Goal: Navigation & Orientation: Understand site structure

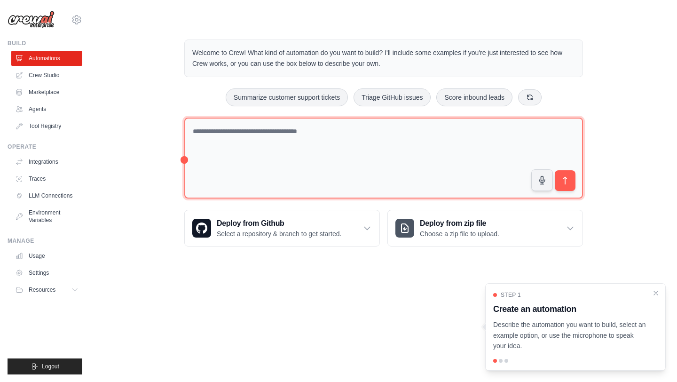
click at [319, 143] on textarea at bounding box center [383, 158] width 399 height 81
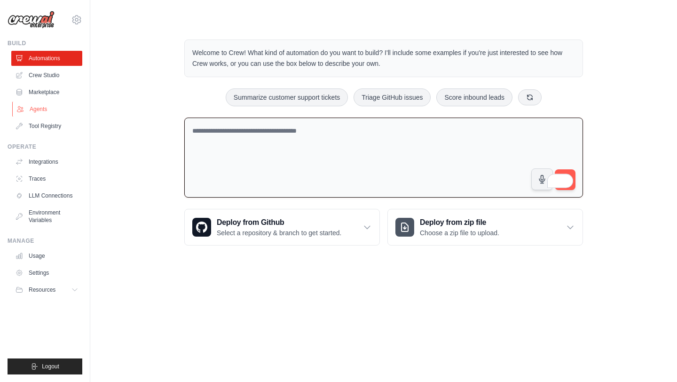
click at [45, 106] on link "Agents" at bounding box center [47, 109] width 71 height 15
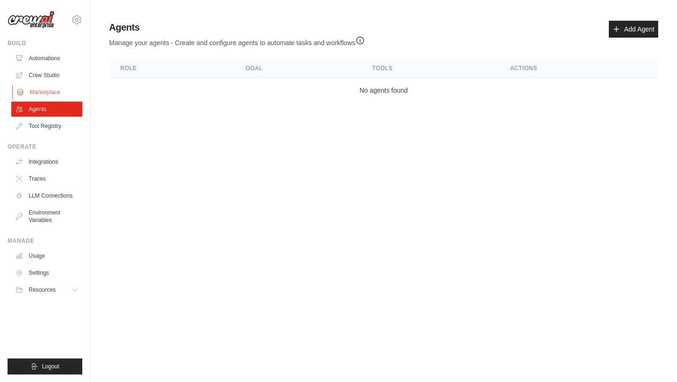
click at [44, 91] on link "Marketplace" at bounding box center [47, 92] width 71 height 15
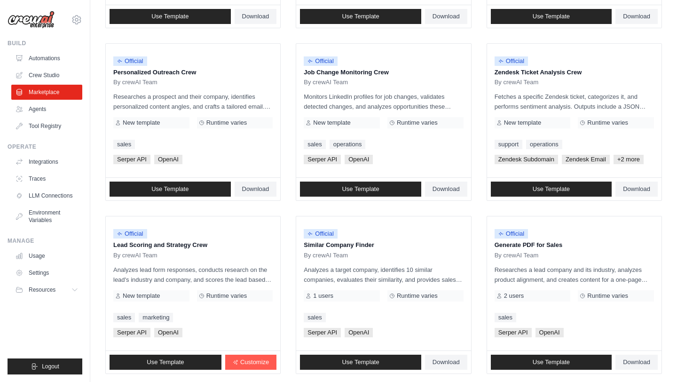
scroll to position [489, 0]
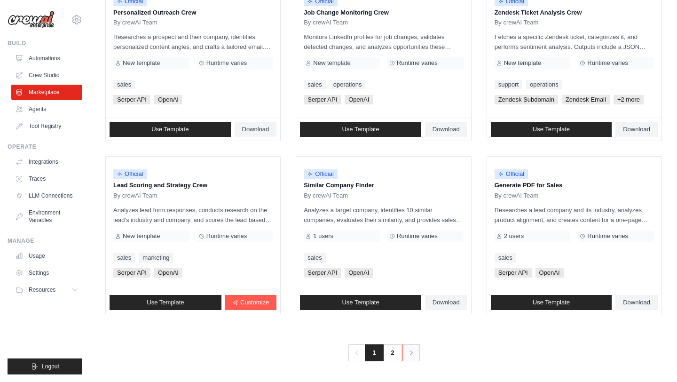
click at [411, 354] on icon "Pagination" at bounding box center [411, 352] width 3 height 5
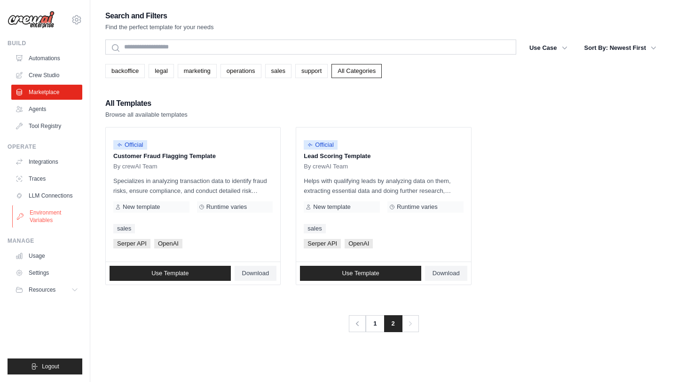
click at [47, 218] on link "Environment Variables" at bounding box center [47, 216] width 71 height 23
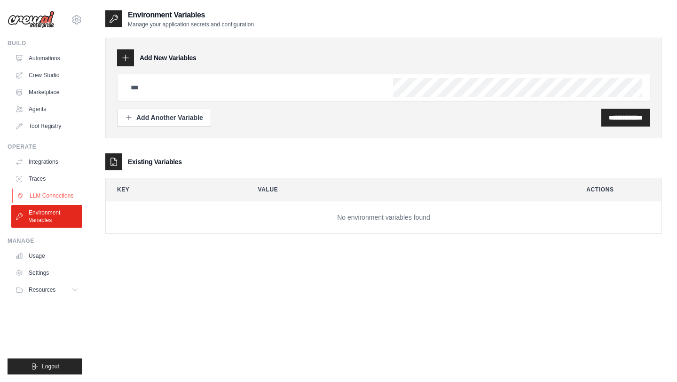
click at [53, 193] on link "LLM Connections" at bounding box center [47, 195] width 71 height 15
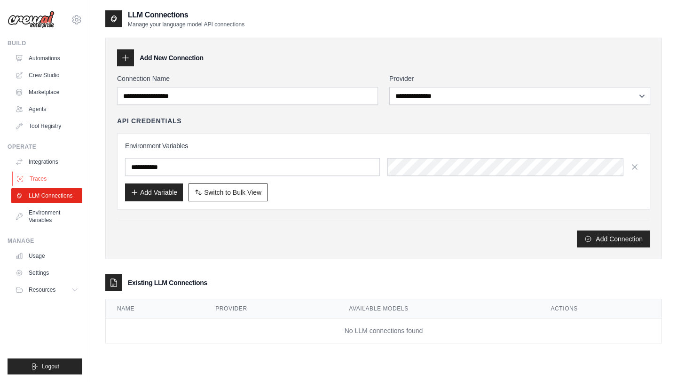
click at [50, 179] on link "Traces" at bounding box center [47, 178] width 71 height 15
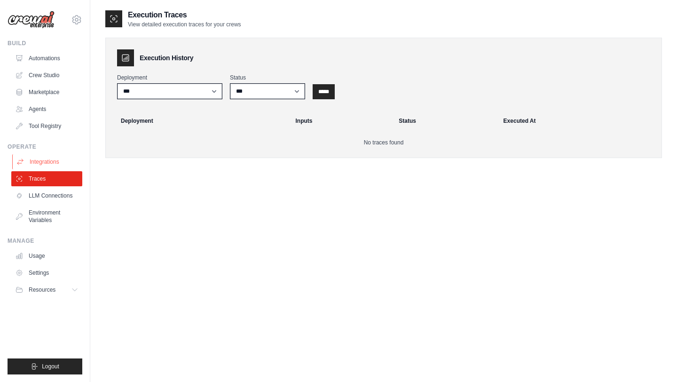
click at [51, 164] on link "Integrations" at bounding box center [47, 161] width 71 height 15
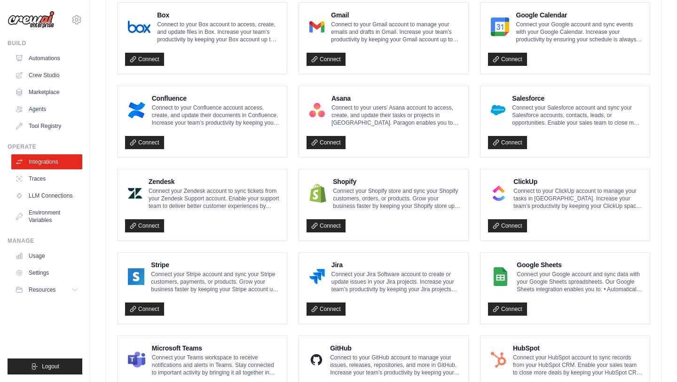
scroll to position [281, 0]
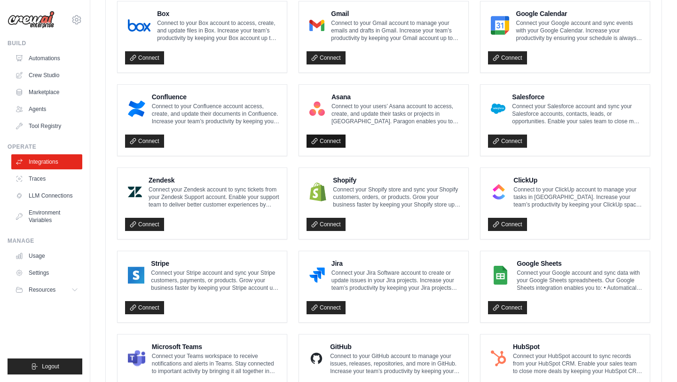
click at [338, 137] on link "Connect" at bounding box center [326, 140] width 39 height 13
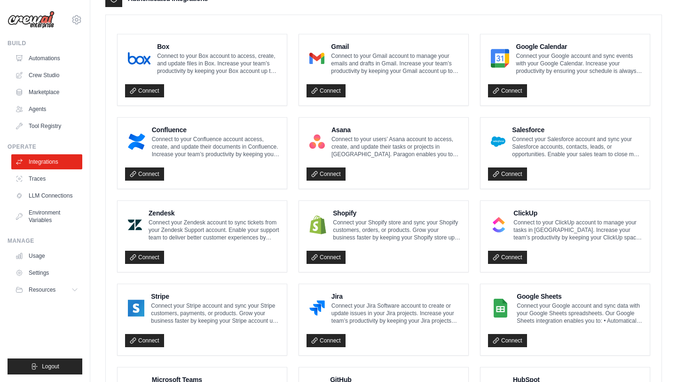
scroll to position [248, 0]
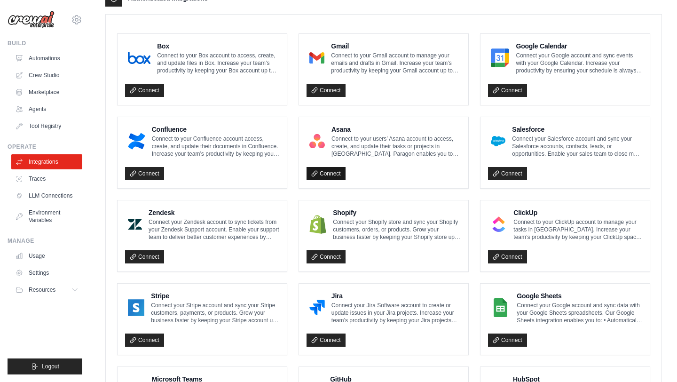
click at [330, 172] on link "Connect" at bounding box center [326, 173] width 39 height 13
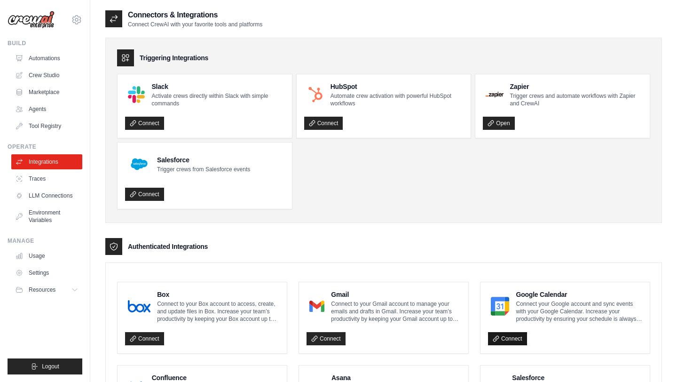
click at [521, 335] on link "Connect" at bounding box center [507, 338] width 39 height 13
click at [57, 59] on link "Automations" at bounding box center [47, 58] width 71 height 15
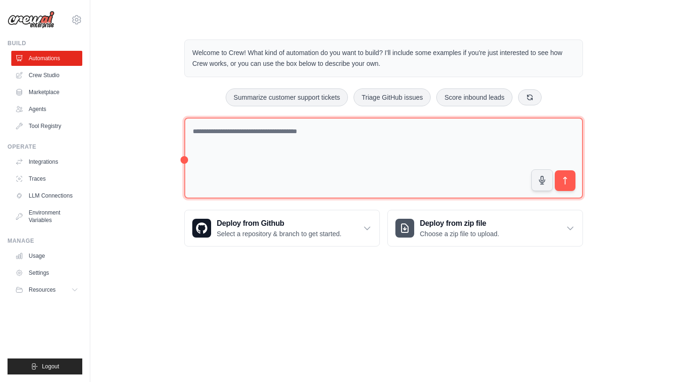
click at [186, 159] on textarea at bounding box center [383, 158] width 399 height 81
